Goal: Information Seeking & Learning: Learn about a topic

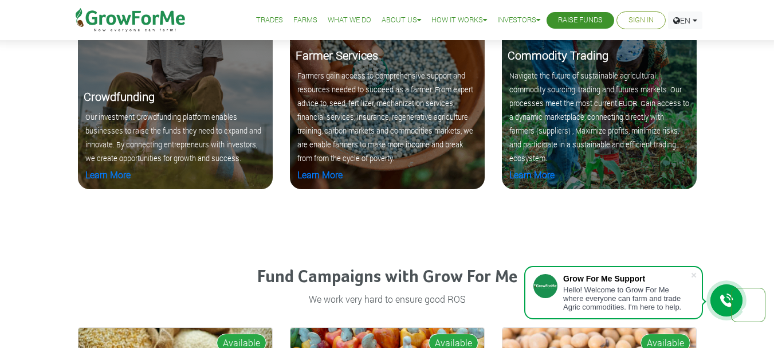
scroll to position [1235, 0]
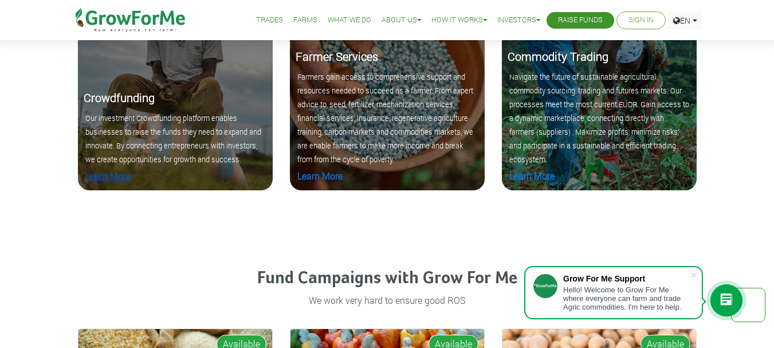
click at [108, 175] on link "Learn More" at bounding box center [107, 176] width 45 height 12
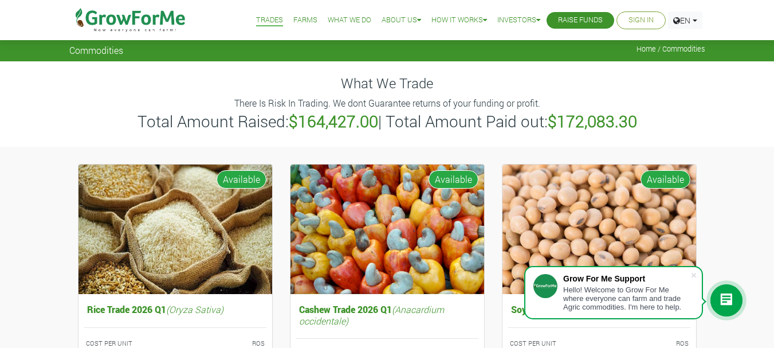
click at [337, 20] on link "What We Do" at bounding box center [350, 20] width 44 height 12
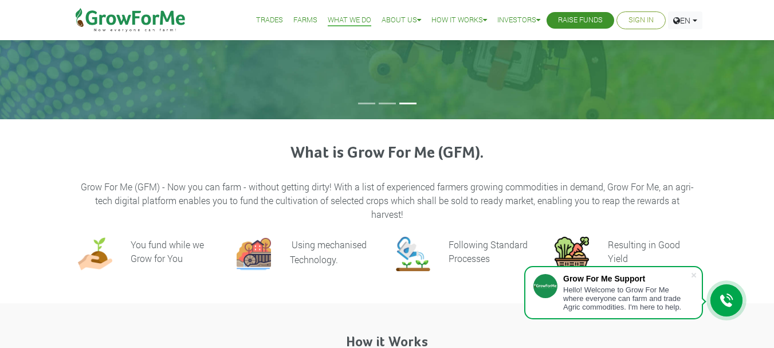
scroll to position [178, 0]
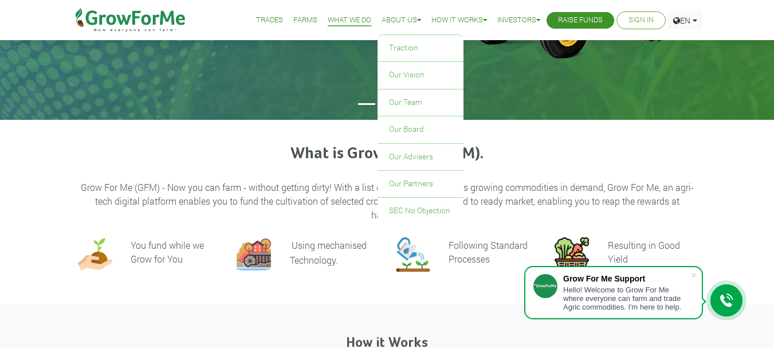
click at [389, 20] on link "About Us" at bounding box center [401, 20] width 40 height 12
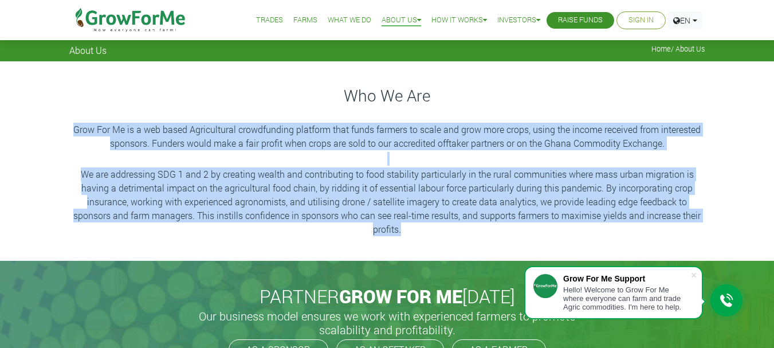
drag, startPoint x: 401, startPoint y: 230, endPoint x: 73, endPoint y: 131, distance: 342.0
click at [73, 131] on div "Who We Are Grow For Me is a web based Agricultural crowdfunding platform that f…" at bounding box center [387, 160] width 653 height 153
copy div "Grow For Me is a web based Agricultural crowdfunding platform that funds farmer…"
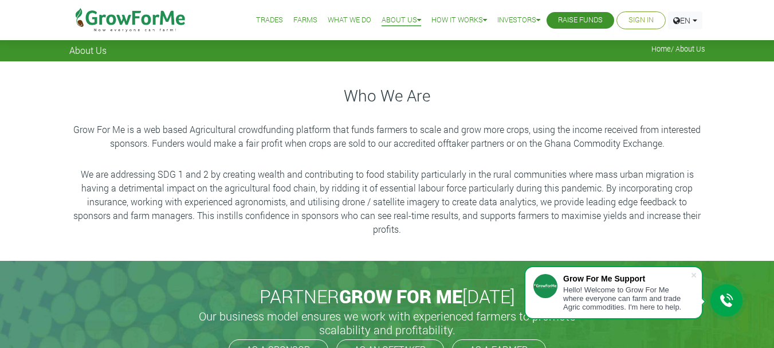
click at [687, 119] on div "Who We Are Grow For Me is a web based Agricultural crowdfunding platform that f…" at bounding box center [387, 160] width 653 height 153
